Goal: Task Accomplishment & Management: Manage account settings

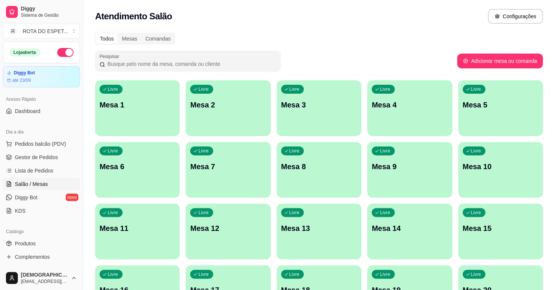
click at [46, 164] on ul "Pedidos balcão (PDV) Gestor de Pedidos Lista de Pedidos Salão / Mesas Diggy Bot…" at bounding box center [41, 177] width 77 height 79
click at [42, 156] on span "Gestor de Pedidos" at bounding box center [36, 156] width 43 height 7
click at [27, 171] on span "Lista de Pedidos" at bounding box center [34, 170] width 39 height 7
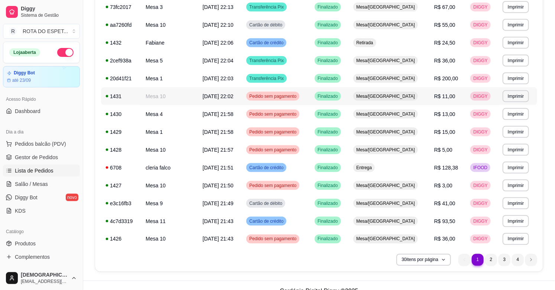
scroll to position [406, 0]
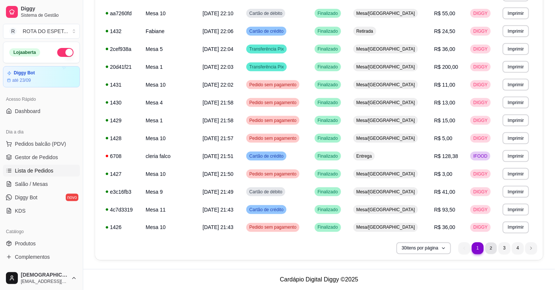
click at [495, 246] on li "2" at bounding box center [491, 248] width 12 height 12
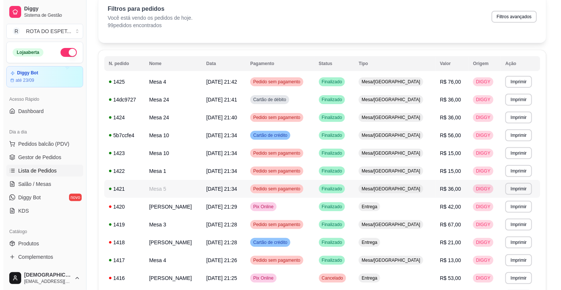
scroll to position [0, 0]
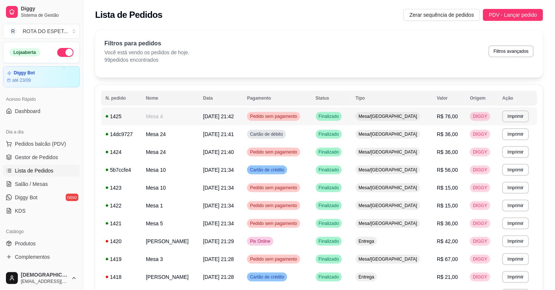
click at [311, 117] on td "Pedido sem pagamento" at bounding box center [277, 116] width 69 height 18
click at [311, 120] on td "Pedido sem pagamento" at bounding box center [277, 116] width 69 height 18
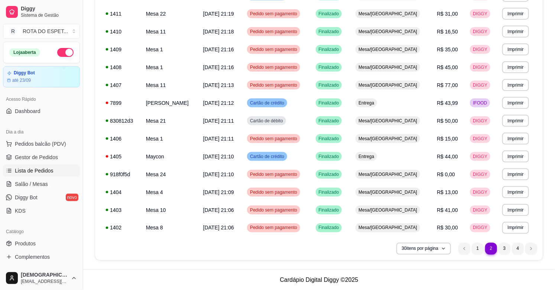
scroll to position [406, 0]
click at [471, 248] on ul "2 1 2 3 4" at bounding box center [498, 248] width 79 height 12
click at [476, 248] on li "1" at bounding box center [478, 248] width 12 height 12
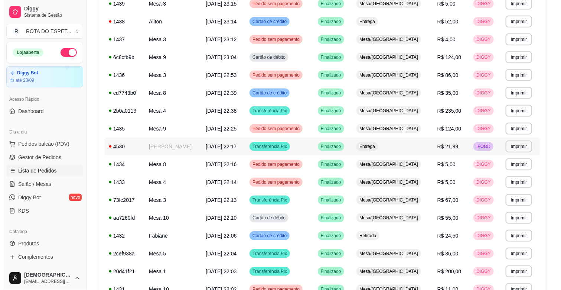
scroll to position [200, 0]
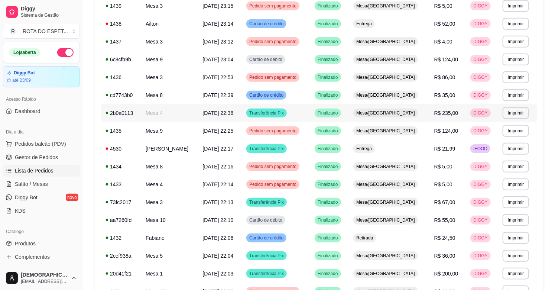
click at [310, 109] on td "Transferência Pix" at bounding box center [276, 113] width 68 height 18
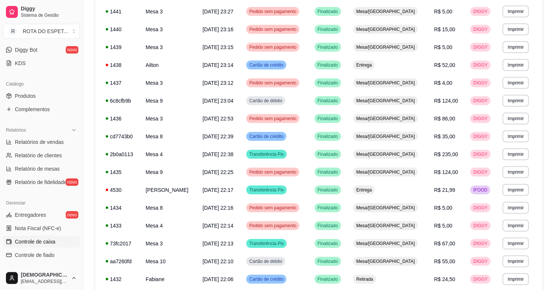
scroll to position [165, 0]
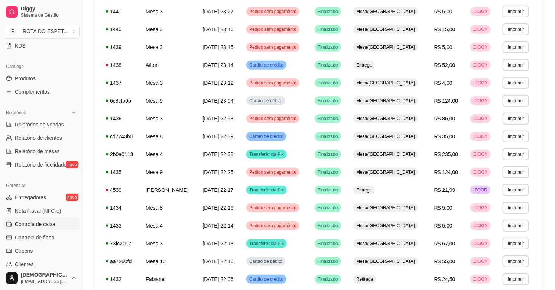
click at [42, 221] on span "Controle de caixa" at bounding box center [35, 223] width 41 height 7
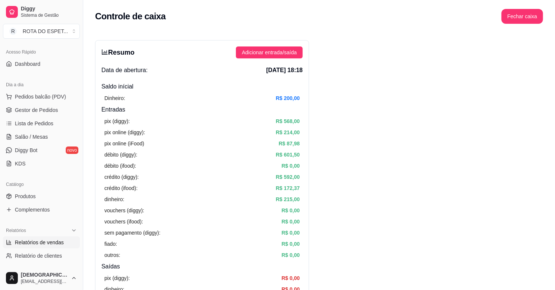
scroll to position [41, 0]
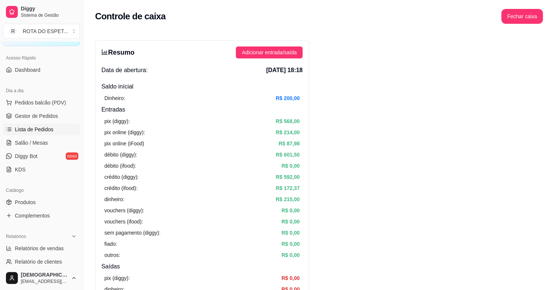
click at [42, 129] on span "Lista de Pedidos" at bounding box center [34, 129] width 39 height 7
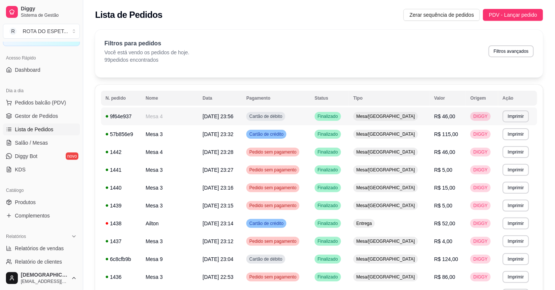
click at [310, 114] on td "Cartão de débito" at bounding box center [276, 116] width 68 height 18
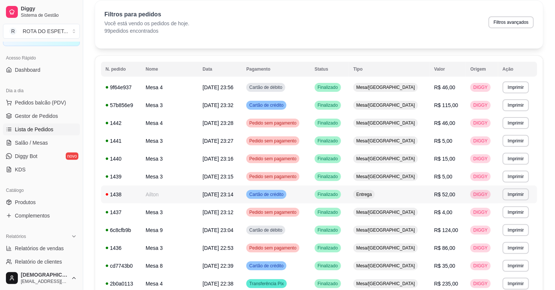
scroll to position [41, 0]
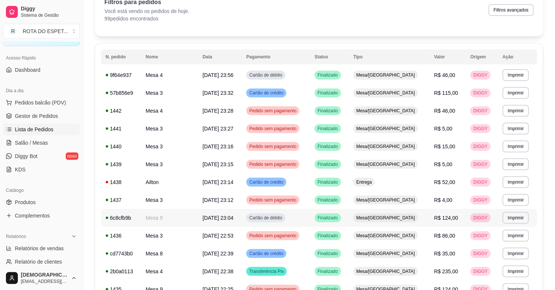
click at [377, 224] on td "Mesa/[GEOGRAPHIC_DATA]" at bounding box center [389, 218] width 81 height 18
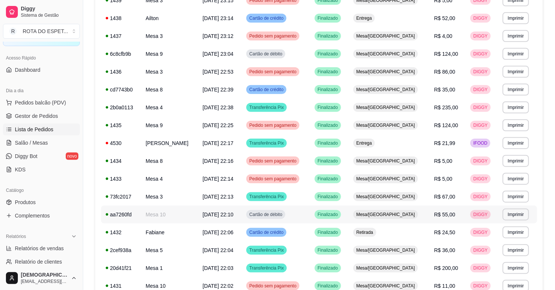
scroll to position [206, 0]
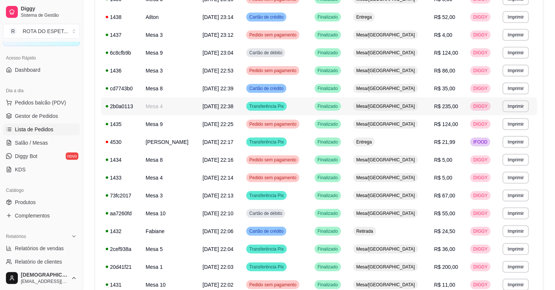
click at [349, 104] on td "Finalizado" at bounding box center [329, 106] width 39 height 18
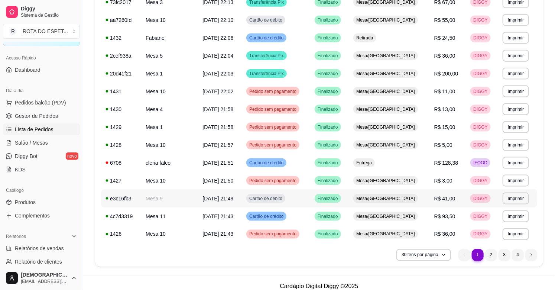
scroll to position [406, 0]
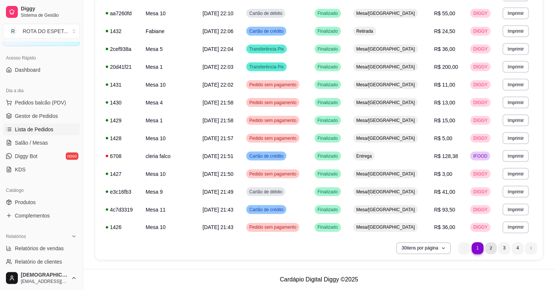
click at [492, 251] on li "2" at bounding box center [491, 248] width 12 height 12
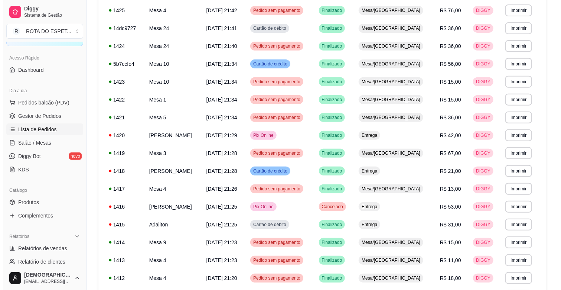
scroll to position [0, 0]
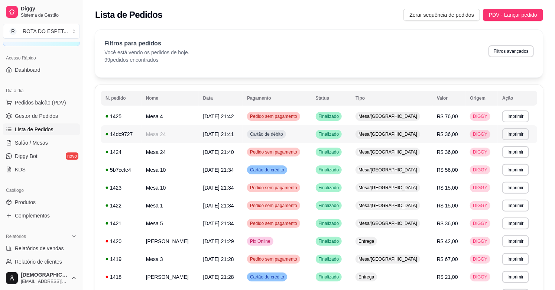
click at [311, 133] on td "Cartão de débito" at bounding box center [277, 134] width 69 height 18
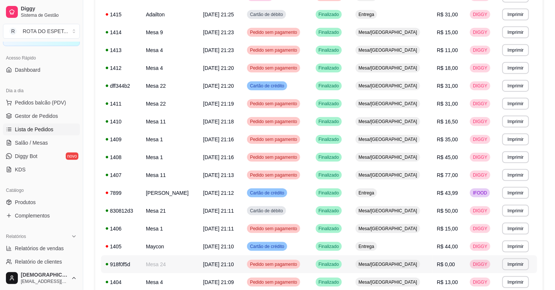
scroll to position [330, 0]
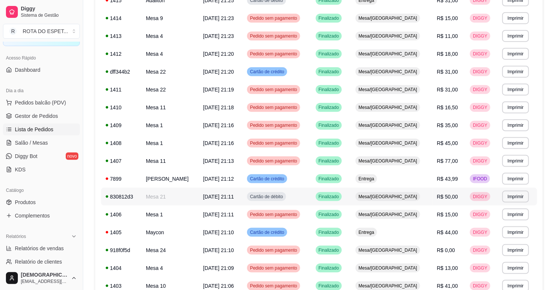
click at [311, 198] on td "Cartão de débito" at bounding box center [277, 197] width 69 height 18
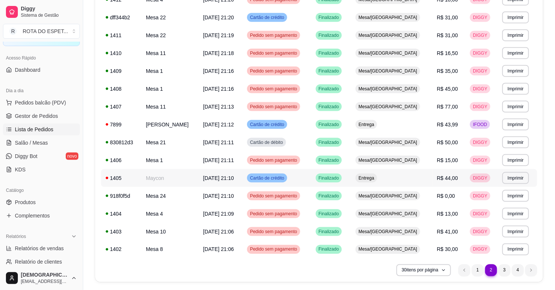
scroll to position [406, 0]
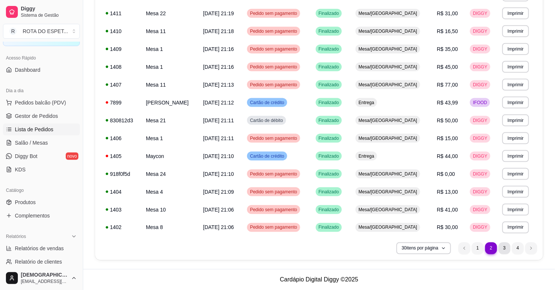
click at [503, 250] on li "3" at bounding box center [505, 248] width 12 height 12
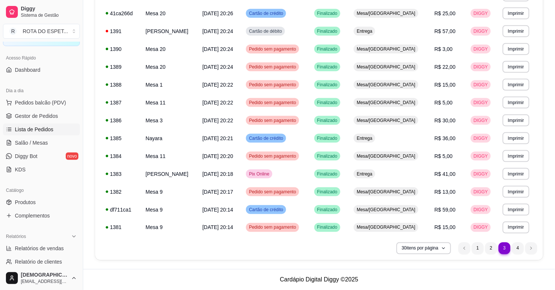
click at [525, 249] on ul "3 1 2 3 4" at bounding box center [498, 248] width 79 height 12
click at [521, 249] on li "4" at bounding box center [518, 248] width 12 height 12
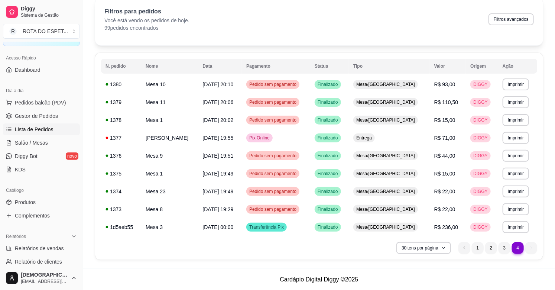
scroll to position [32, 0]
click at [502, 248] on li "3" at bounding box center [505, 248] width 12 height 12
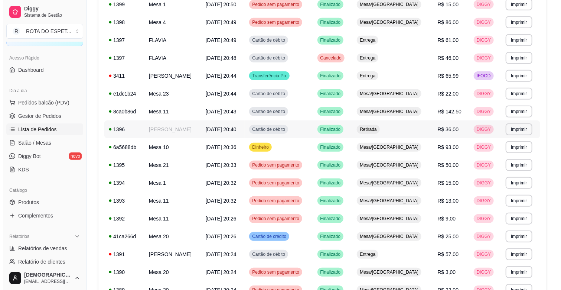
scroll to position [158, 0]
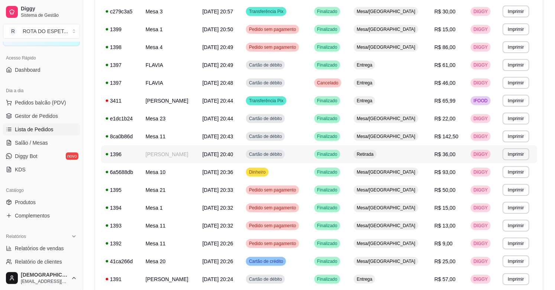
click at [310, 151] on td "Cartão de débito" at bounding box center [276, 154] width 68 height 18
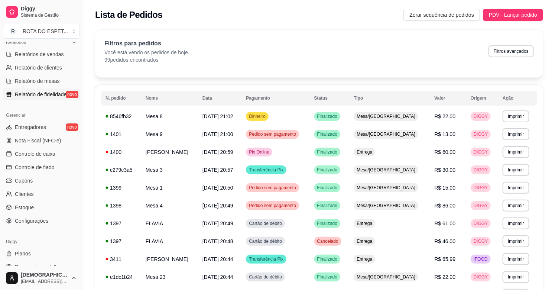
scroll to position [244, 0]
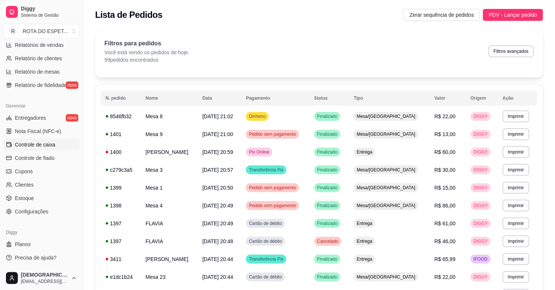
click at [38, 145] on span "Controle de caixa" at bounding box center [35, 144] width 41 height 7
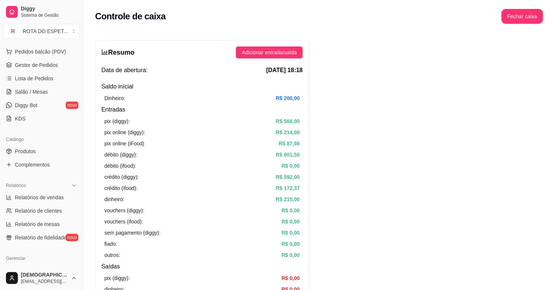
scroll to position [80, 0]
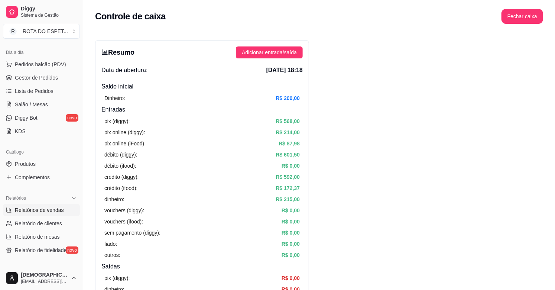
click at [32, 213] on span "Relatórios de vendas" at bounding box center [39, 209] width 49 height 7
select select "ALL"
select select "0"
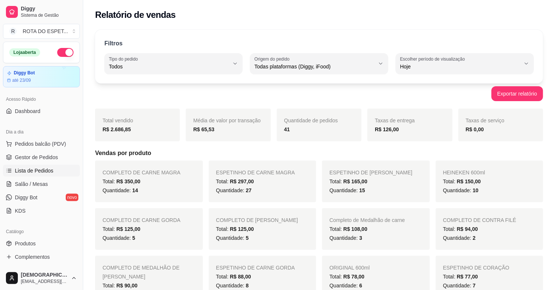
click at [43, 171] on span "Lista de Pedidos" at bounding box center [34, 170] width 39 height 7
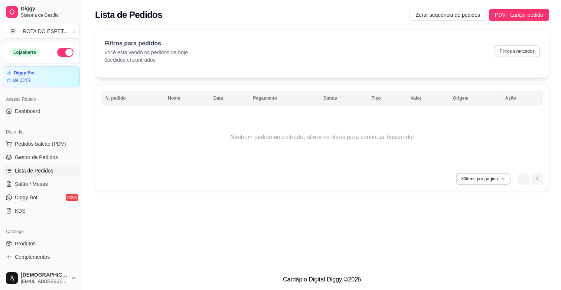
click at [508, 52] on button "Filtros avançados" at bounding box center [517, 51] width 45 height 12
select select "0"
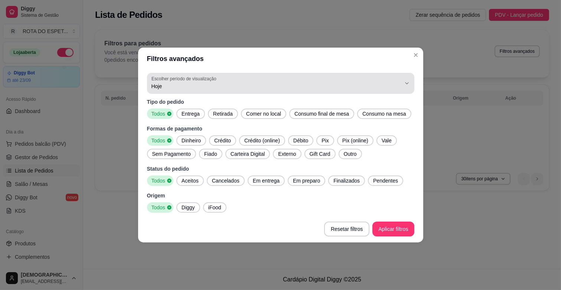
click at [166, 82] on span "Hoje" at bounding box center [277, 85] width 250 height 7
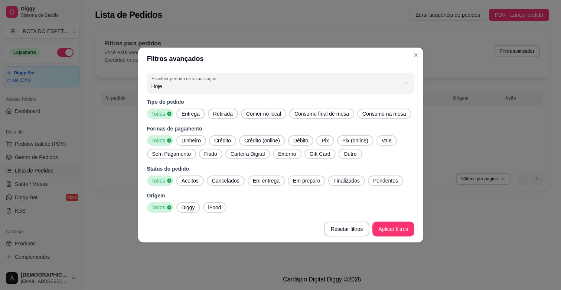
click at [166, 120] on span "Ontem" at bounding box center [277, 116] width 238 height 7
type input "1"
select select "1"
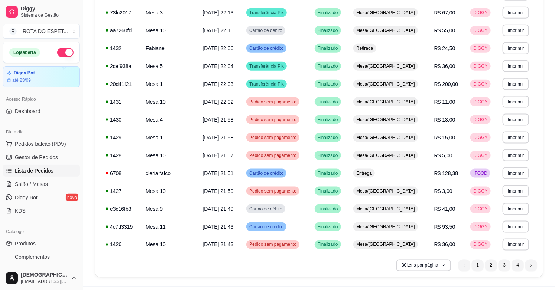
scroll to position [406, 0]
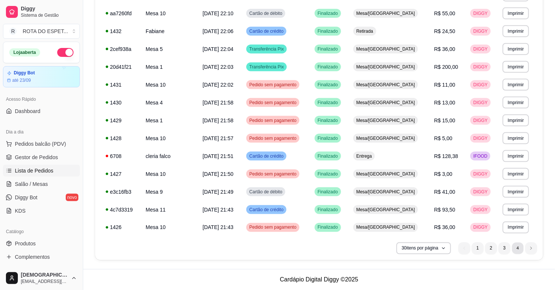
click at [518, 247] on li "4" at bounding box center [518, 248] width 12 height 12
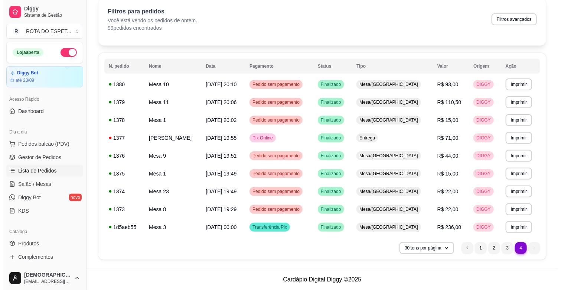
scroll to position [32, 0]
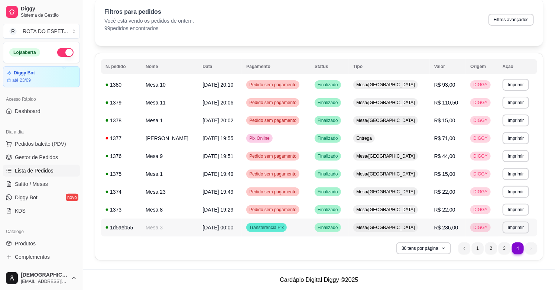
click at [198, 229] on td "Mesa 3" at bounding box center [169, 227] width 57 height 18
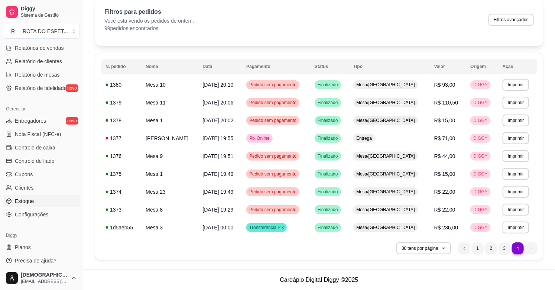
scroll to position [244, 0]
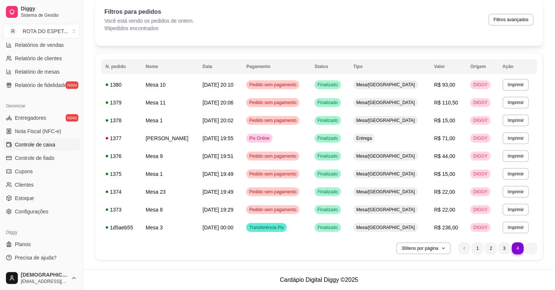
click at [47, 149] on link "Controle de caixa" at bounding box center [41, 145] width 77 height 12
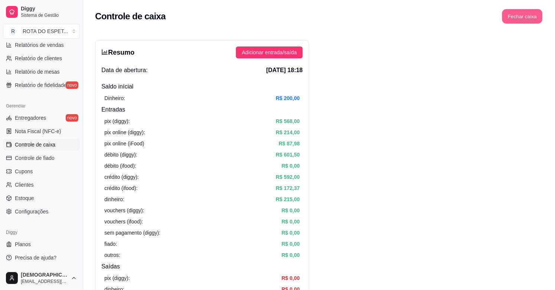
click at [519, 19] on button "Fechar caixa" at bounding box center [522, 16] width 41 height 14
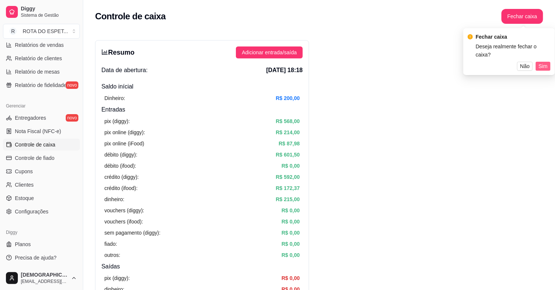
click at [544, 62] on span "Sim" at bounding box center [543, 66] width 9 height 8
